Goal: Task Accomplishment & Management: Manage account settings

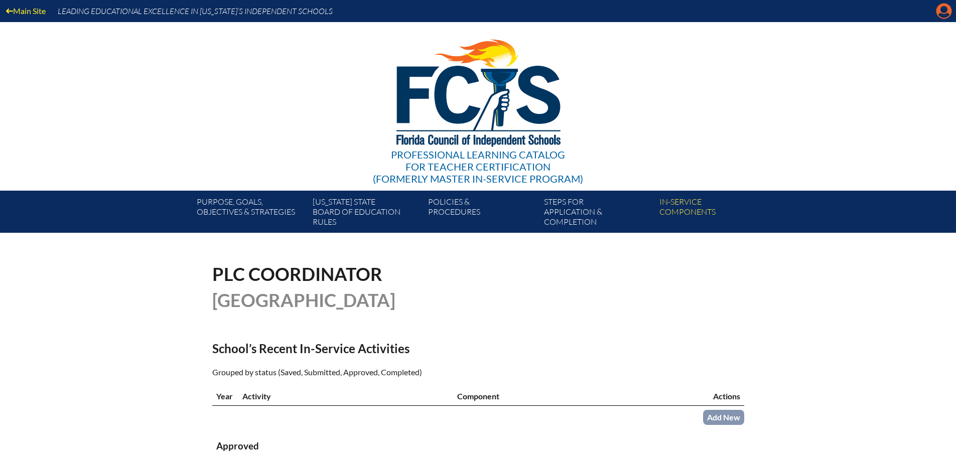
click at [940, 10] on icon at bounding box center [944, 12] width 16 height 16
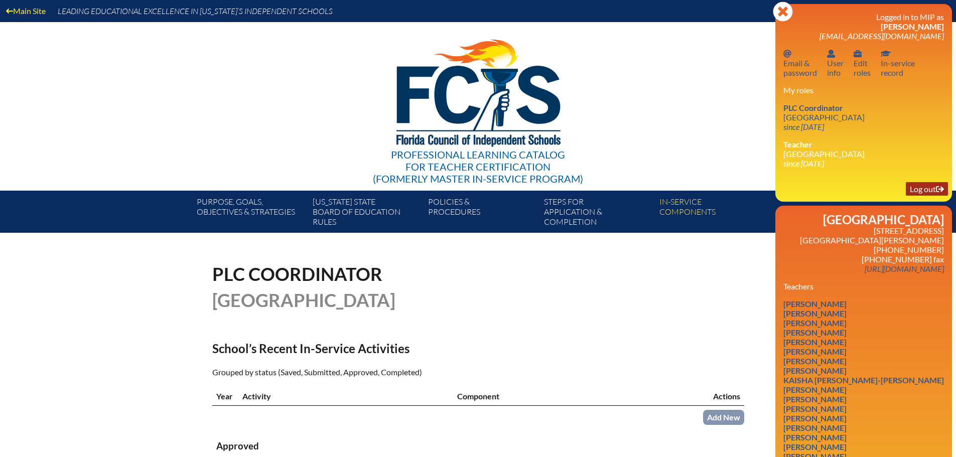
click at [917, 185] on link "Log out Log out" at bounding box center [927, 189] width 42 height 14
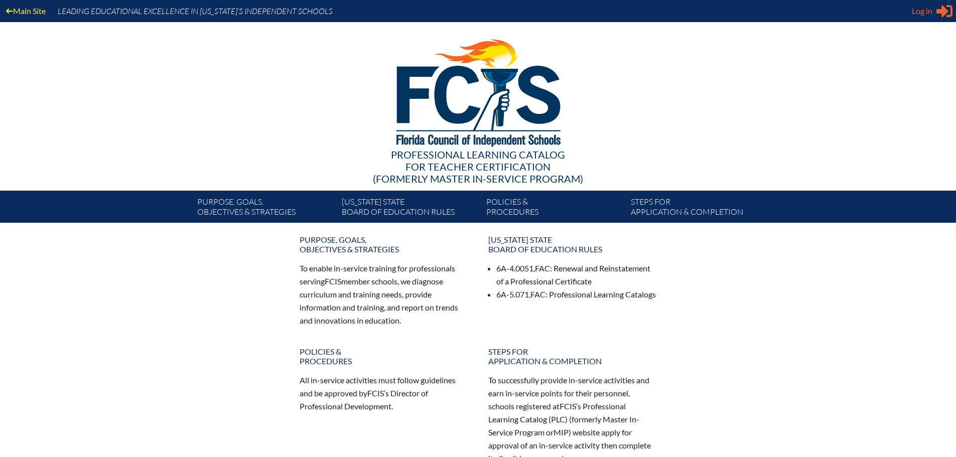
click at [924, 12] on span "Log in" at bounding box center [922, 11] width 21 height 12
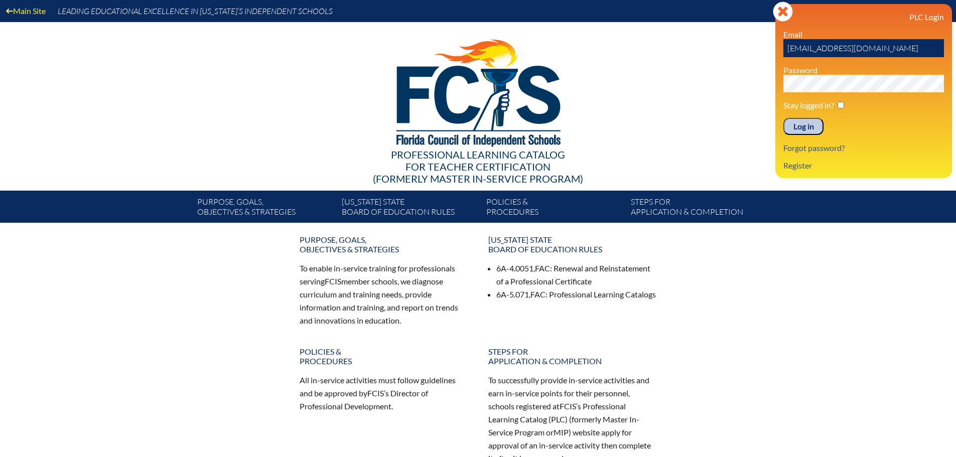
click at [810, 50] on input "[EMAIL_ADDRESS][DOMAIN_NAME]" at bounding box center [863, 48] width 161 height 18
drag, startPoint x: 810, startPoint y: 50, endPoint x: 787, endPoint y: 50, distance: 23.1
click at [787, 50] on input "[EMAIL_ADDRESS][DOMAIN_NAME]" at bounding box center [863, 48] width 161 height 18
type input "JBottorff@canterburyfortmyers.org"
click at [797, 127] on input "Log in" at bounding box center [803, 126] width 40 height 17
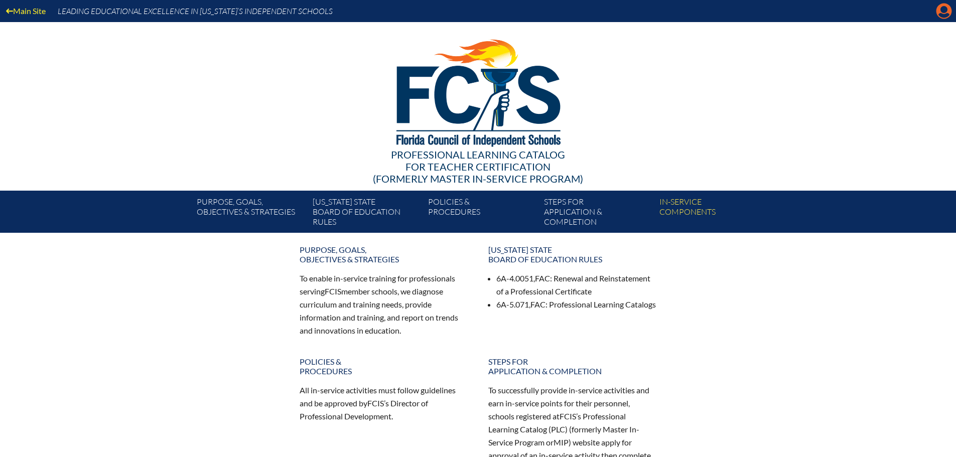
click at [943, 10] on icon "Manage account" at bounding box center [944, 11] width 16 height 16
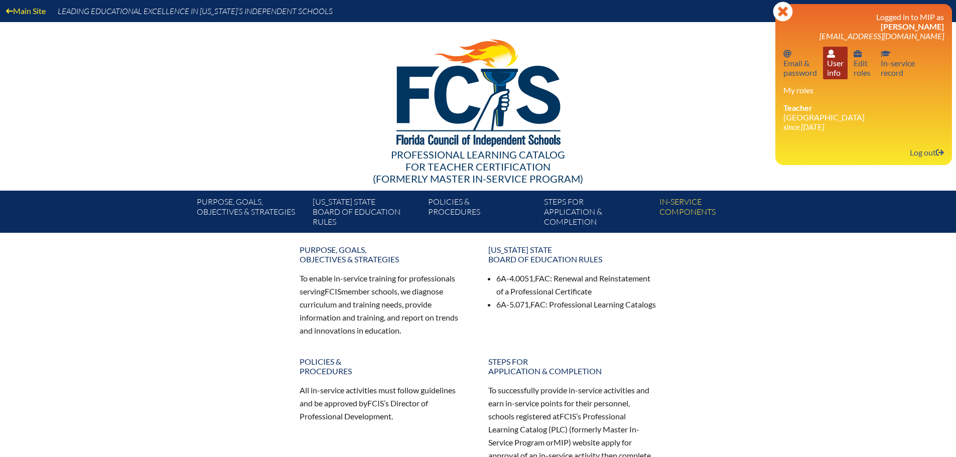
click at [835, 67] on link "User info User info" at bounding box center [835, 63] width 25 height 33
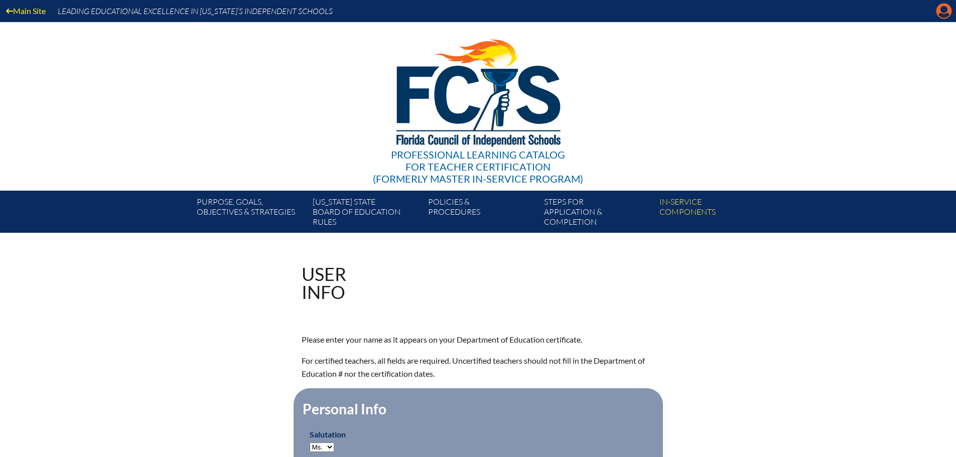
click at [938, 13] on icon at bounding box center [944, 12] width 16 height 16
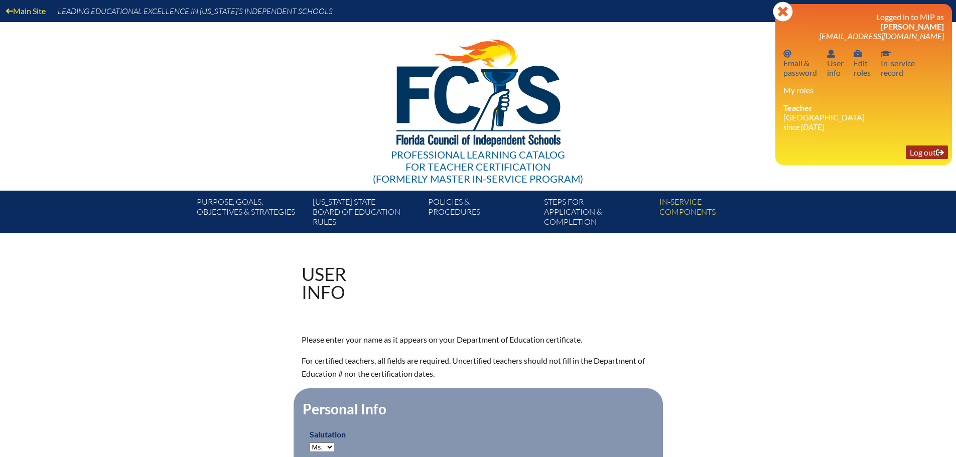
click at [925, 152] on link "Log out Log out" at bounding box center [927, 152] width 42 height 14
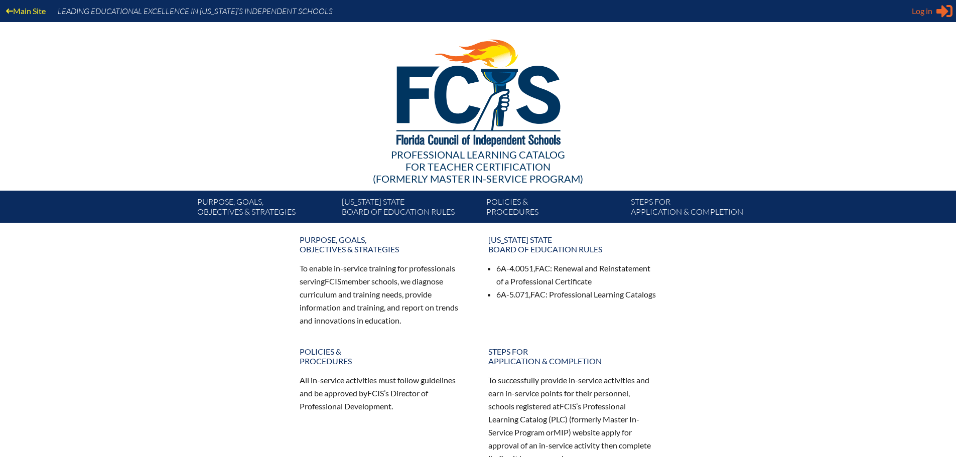
click at [928, 10] on span "Log in" at bounding box center [922, 11] width 21 height 12
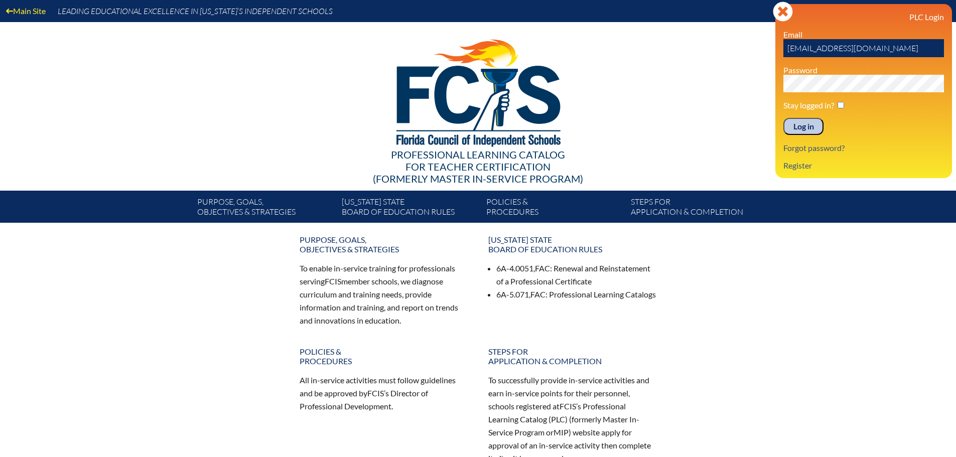
click at [810, 45] on input "ESmith@canterburyfortmyers.org" at bounding box center [863, 48] width 161 height 18
drag, startPoint x: 810, startPoint y: 47, endPoint x: 727, endPoint y: 50, distance: 83.4
click at [750, 48] on div "Main Site Leading Educational Excellence in Florida’s Independent Schools Profe…" at bounding box center [478, 111] width 956 height 223
type input "tgoins@canterburyfortmyers.org"
click at [798, 126] on input "Log in" at bounding box center [803, 126] width 40 height 17
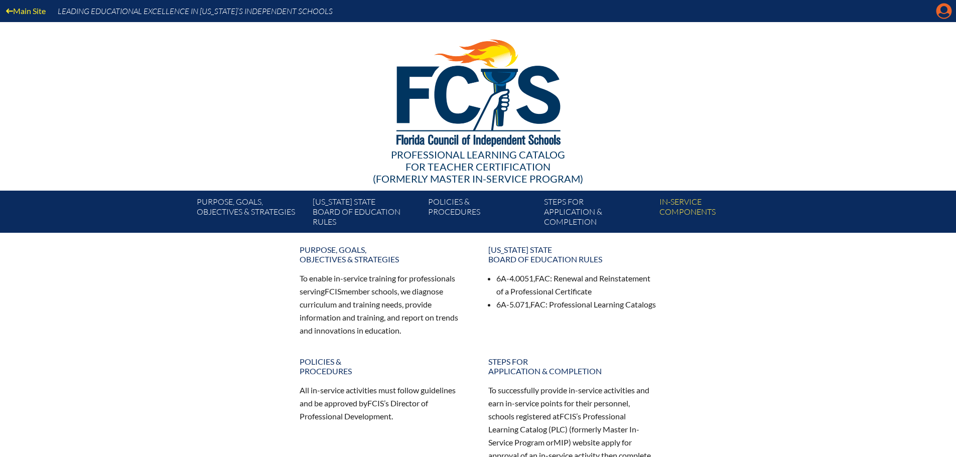
click at [943, 10] on icon "Manage account" at bounding box center [944, 11] width 16 height 16
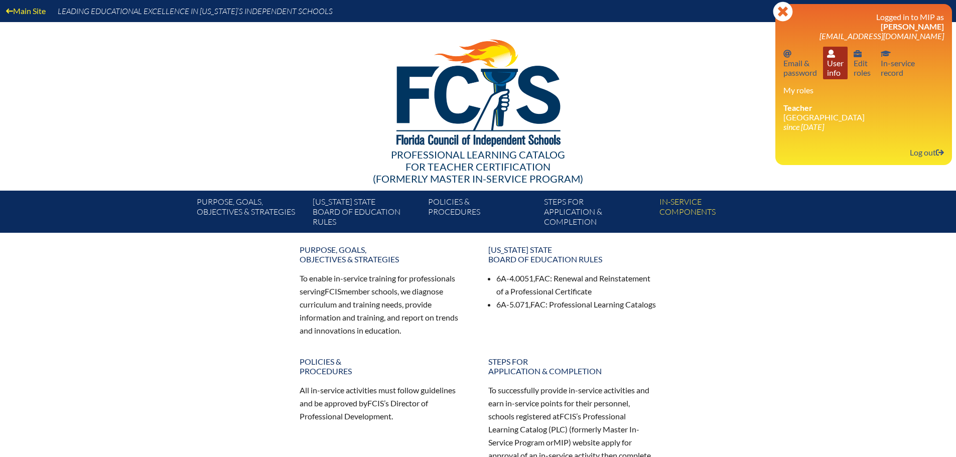
click at [833, 65] on link "User info User info" at bounding box center [835, 63] width 25 height 33
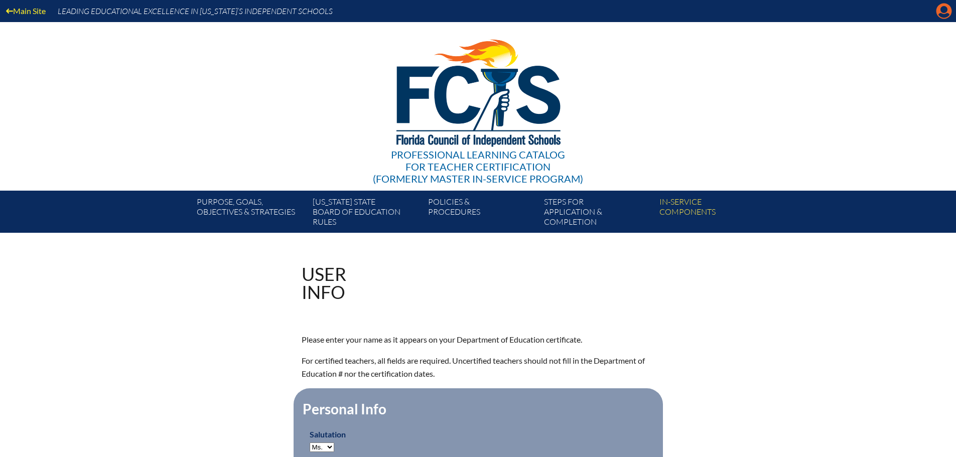
click at [949, 8] on icon at bounding box center [944, 12] width 16 height 16
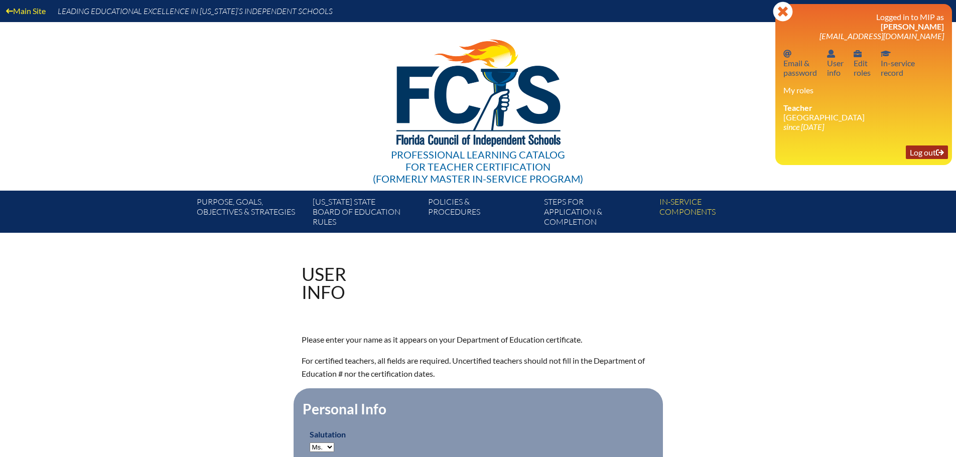
click at [938, 150] on icon at bounding box center [940, 153] width 8 height 6
